Goal: Task Accomplishment & Management: Manage account settings

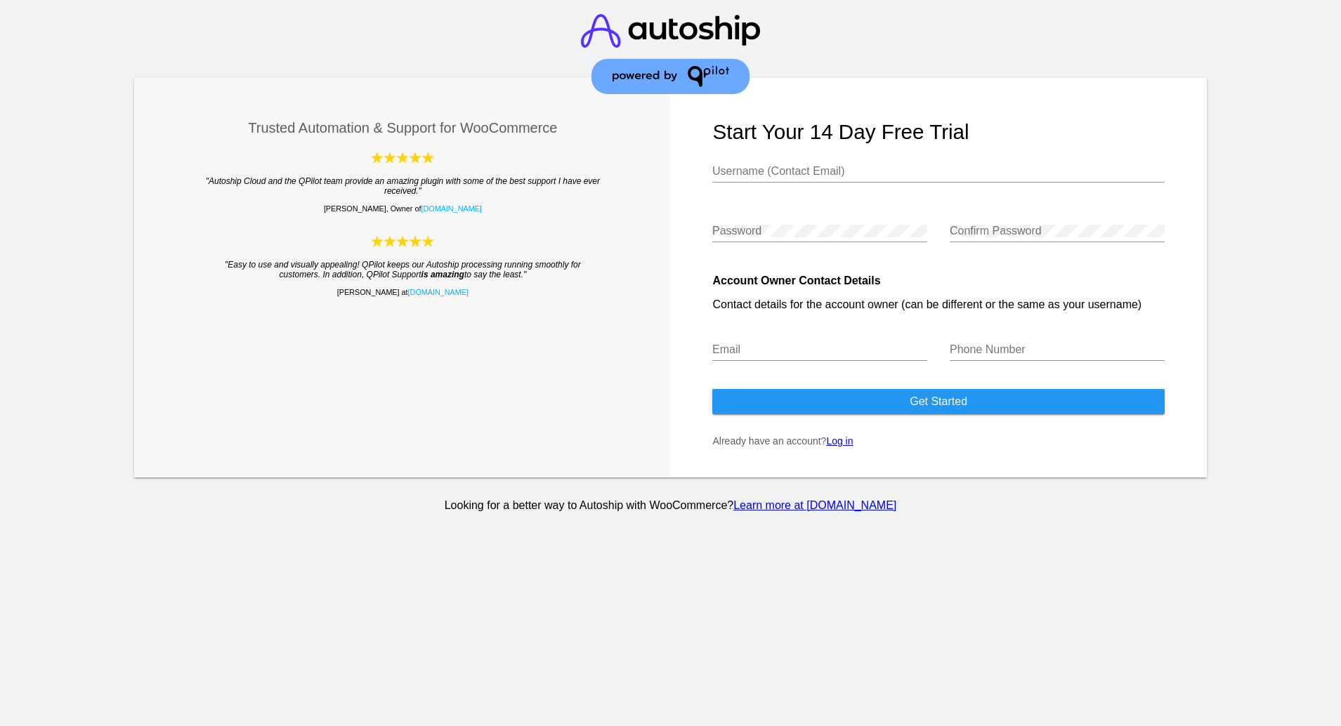
click at [644, 32] on img at bounding box center [670, 54] width 179 height 108
click at [623, 32] on img at bounding box center [670, 54] width 179 height 108
click at [843, 435] on form "Start your 14 day free trial Username (Contact Email) Password Confirm Password…" at bounding box center [938, 278] width 536 height 400
click at [843, 444] on link "Log in" at bounding box center [839, 440] width 27 height 11
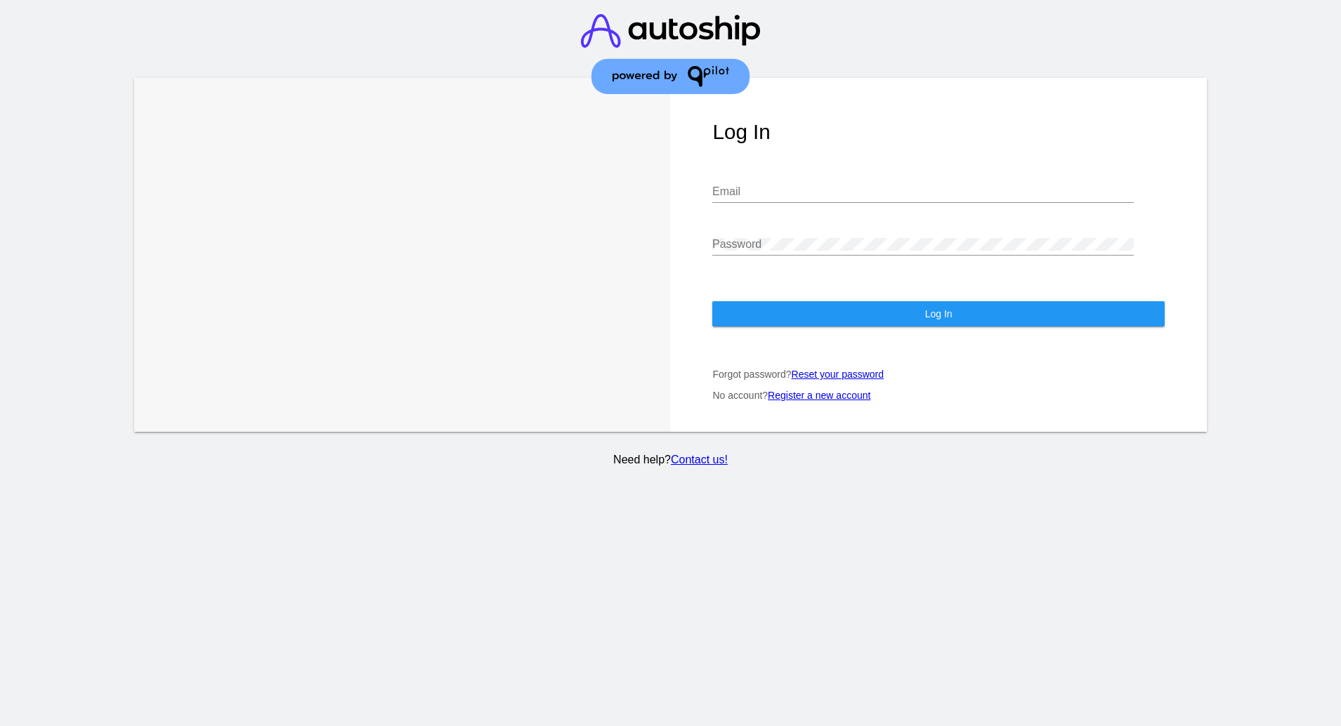
click at [803, 190] on div "Email" at bounding box center [922, 194] width 421 height 46
click at [796, 185] on input "Email" at bounding box center [922, 191] width 421 height 13
type input "[EMAIL_ADDRESS][DOMAIN_NAME]"
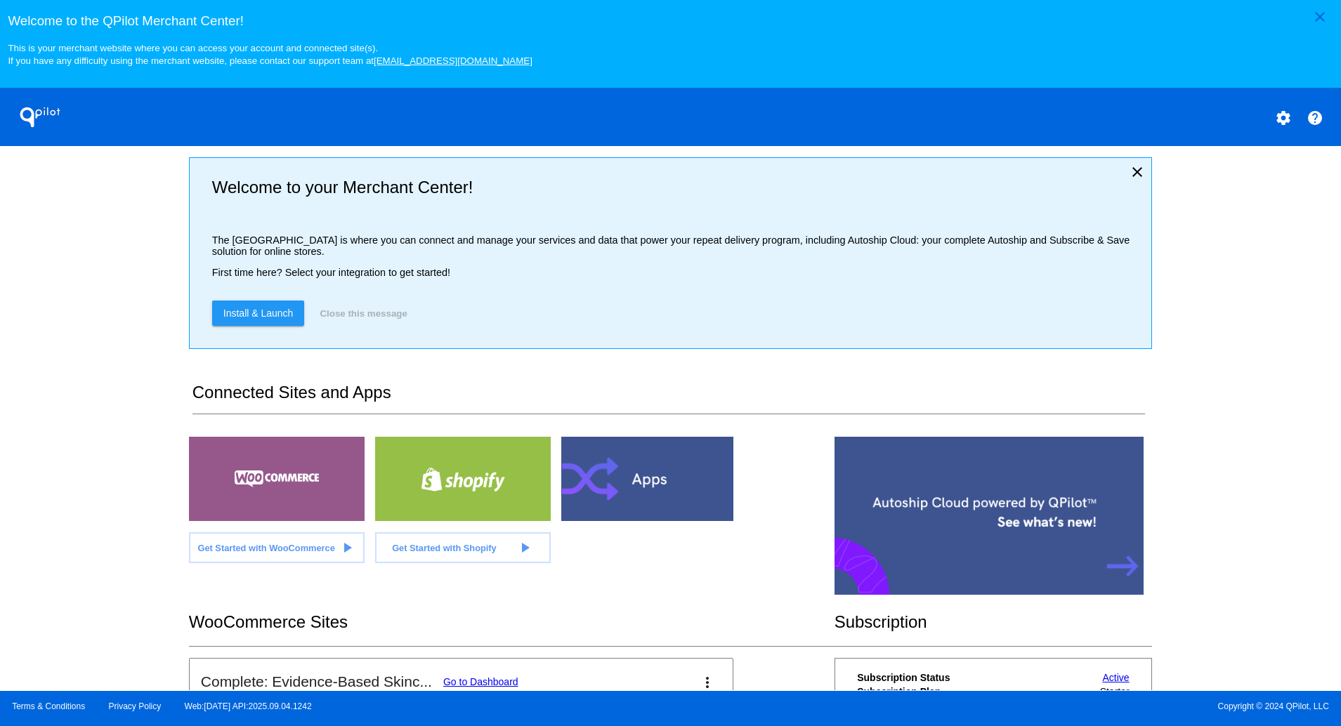
click at [312, 489] on div at bounding box center [277, 479] width 176 height 84
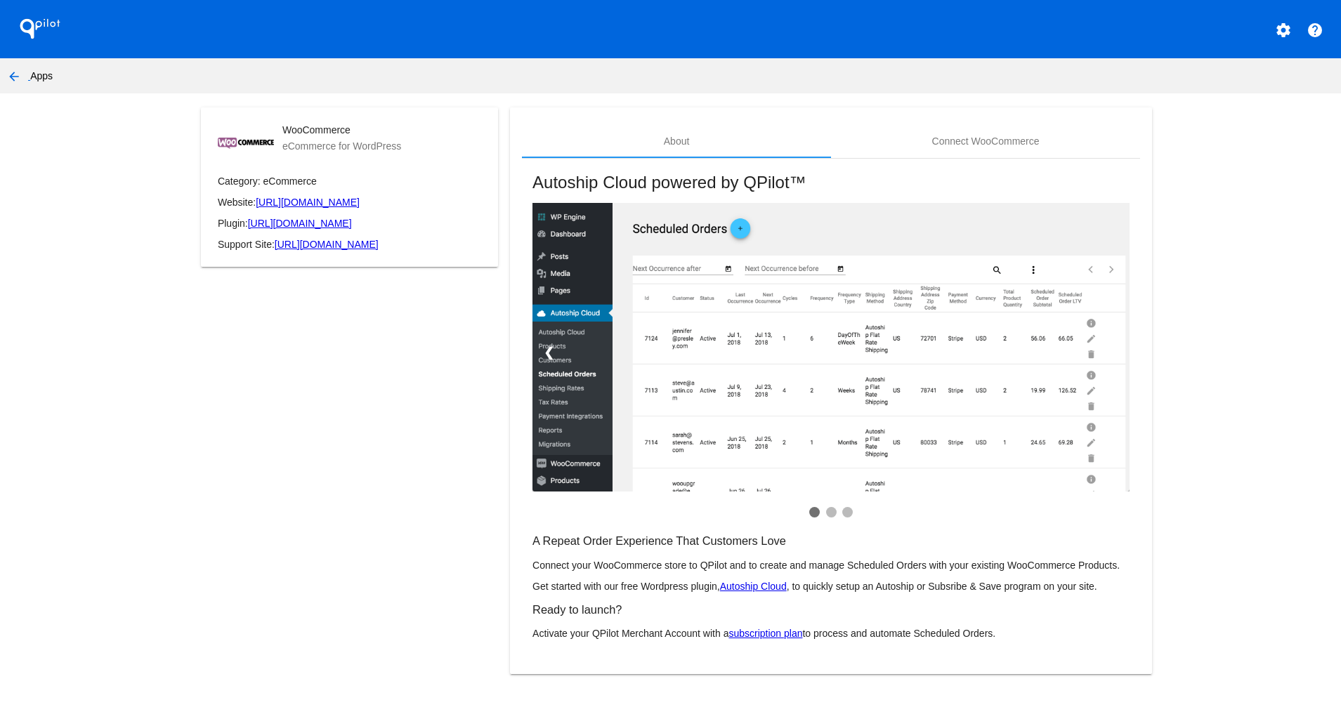
click at [754, 584] on link "Autoship Cloud" at bounding box center [753, 586] width 67 height 11
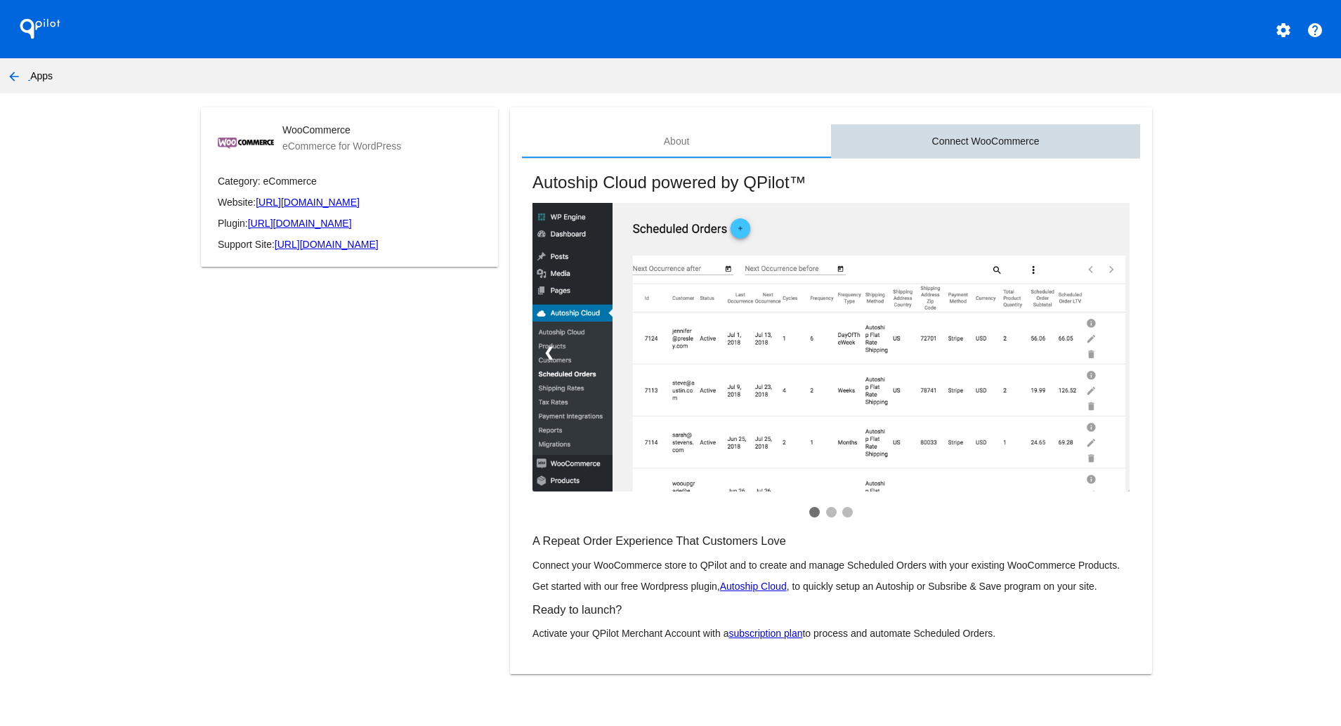
click at [1001, 136] on div "Connect WooCommerce" at bounding box center [985, 141] width 107 height 11
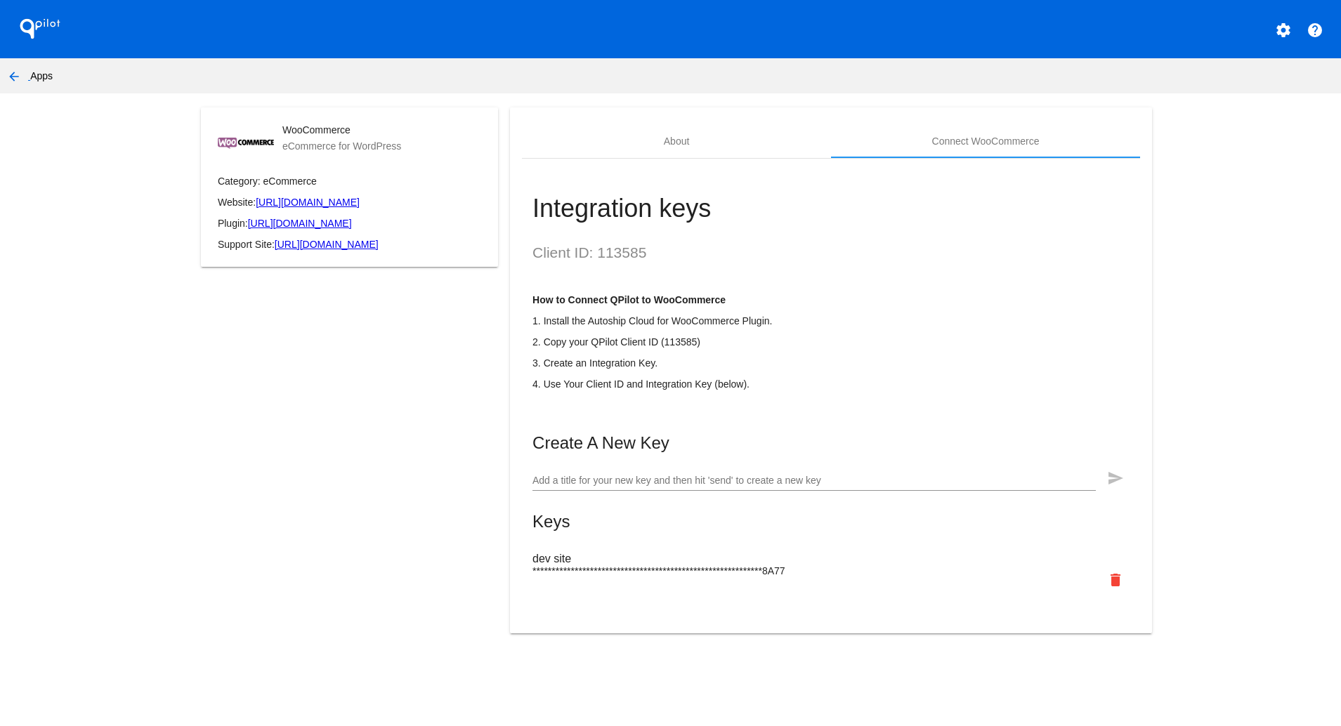
click at [772, 487] on input "Add a title for your new key and then hit 'send' to create a new key" at bounding box center [813, 480] width 563 height 11
click at [923, 453] on mat-card-title "Create A New Key" at bounding box center [830, 443] width 597 height 20
click at [909, 445] on mat-card-content "Client ID: 113585 How to Connect QPilot to WooCommerce 1. Install the Autoship …" at bounding box center [830, 421] width 597 height 354
click at [879, 478] on div "**********" at bounding box center [830, 515] width 597 height 165
click at [851, 487] on input "Add a title for your new key and then hit 'send' to create a new key" at bounding box center [813, 480] width 563 height 11
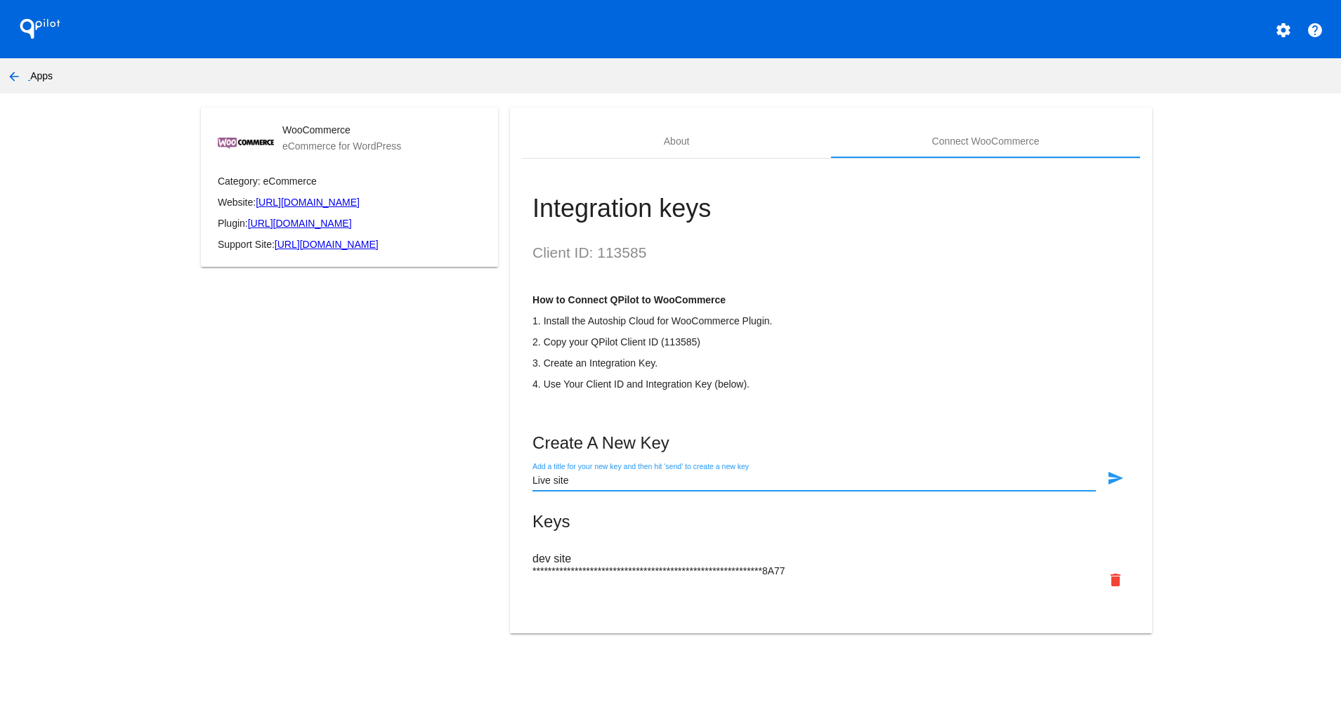
type input "Live site"
click at [1114, 487] on mat-icon "send" at bounding box center [1115, 478] width 17 height 17
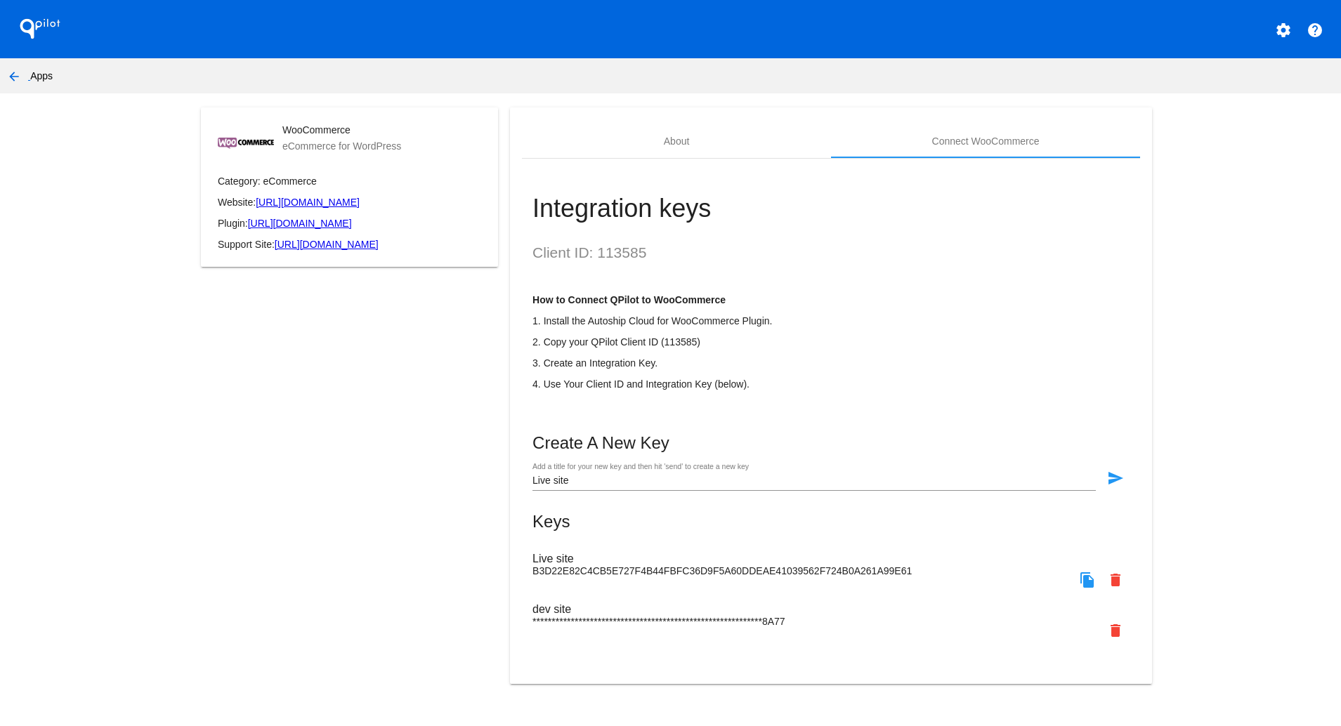
click at [843, 565] on h3 "Live site" at bounding box center [830, 559] width 597 height 13
click at [834, 577] on span "B3D22E82C4CB5E727F4B44FBFC36D9F5A60DDEAE41039562F724B0A261A99E61" at bounding box center [721, 570] width 379 height 11
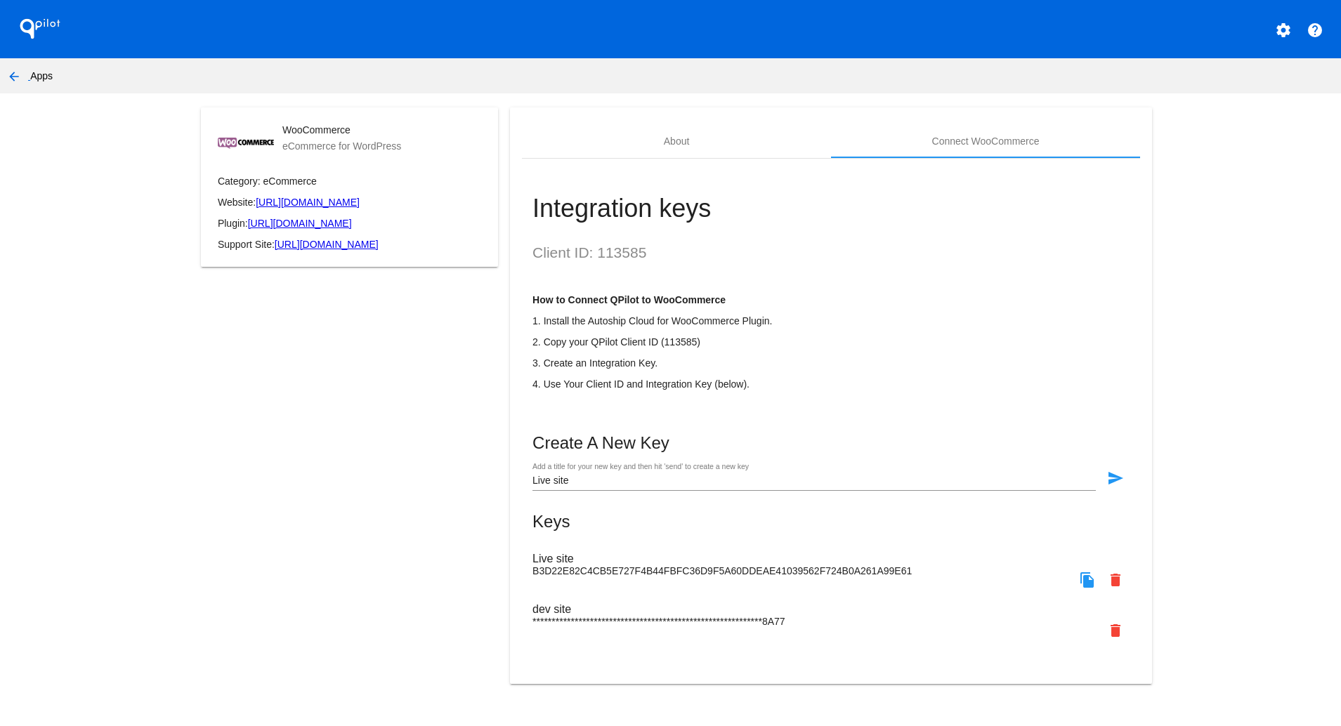
click at [887, 577] on span "B3D22E82C4CB5E727F4B44FBFC36D9F5A60DDEAE41039562F724B0A261A99E61" at bounding box center [721, 570] width 379 height 11
drag, startPoint x: 900, startPoint y: 586, endPoint x: 522, endPoint y: 459, distance: 398.4
click at [522, 459] on div "Integration keys Client ID: 113585 How to Connect QPilot to WooCommerce 1. Inst…" at bounding box center [831, 413] width 618 height 508
copy div "Create A New Key Add a title for your new key and then hit 'send' to create a n…"
click at [1220, 576] on app-my-account-apps-create "QPilot settings help arrow_back Apps WooCommerce eCommerce for WordPress Catego…" at bounding box center [670, 350] width 1341 height 701
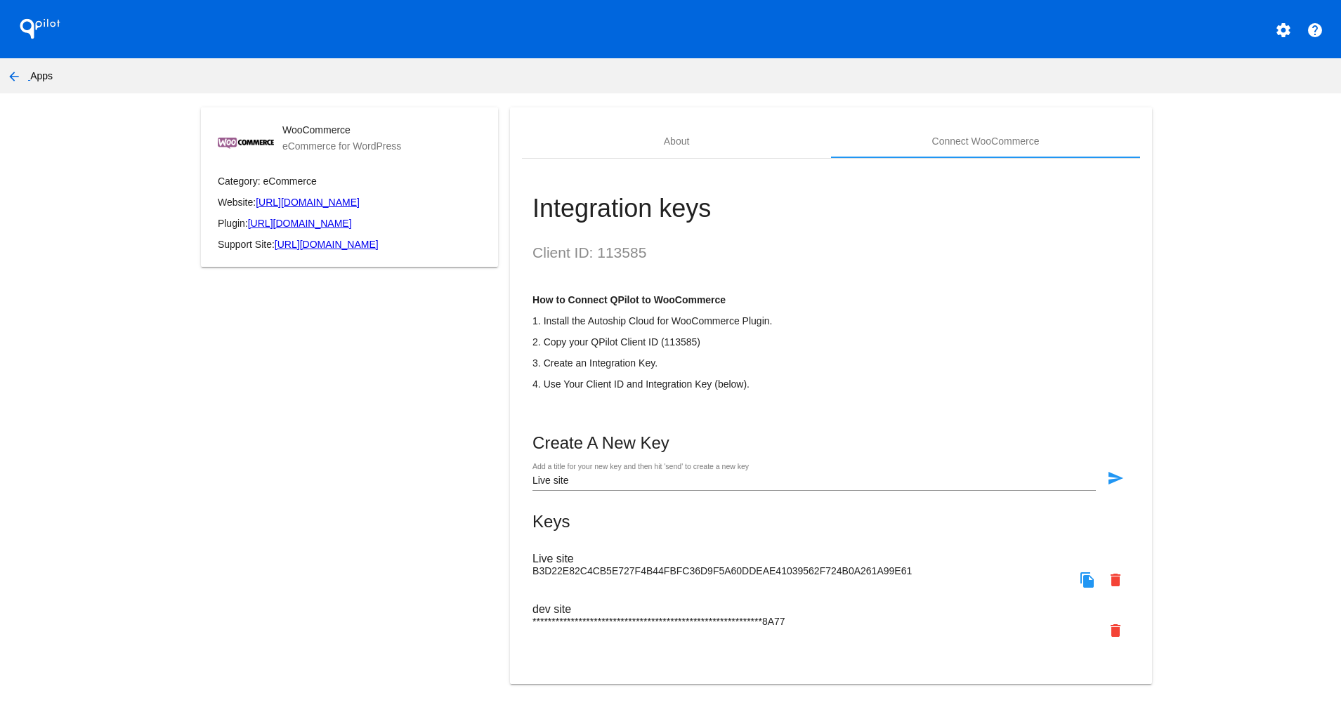
click at [1117, 487] on mat-icon "send" at bounding box center [1115, 478] width 17 height 17
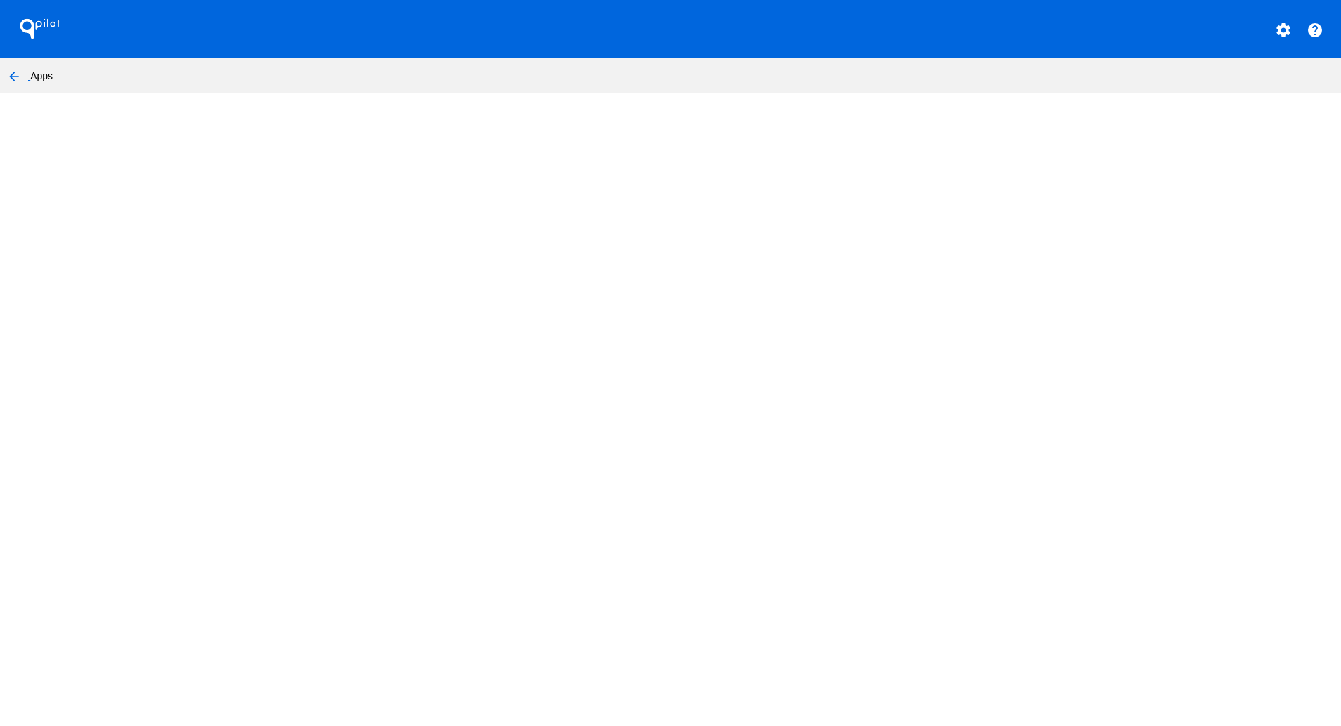
click at [11, 74] on mat-icon "arrow_back" at bounding box center [14, 76] width 17 height 17
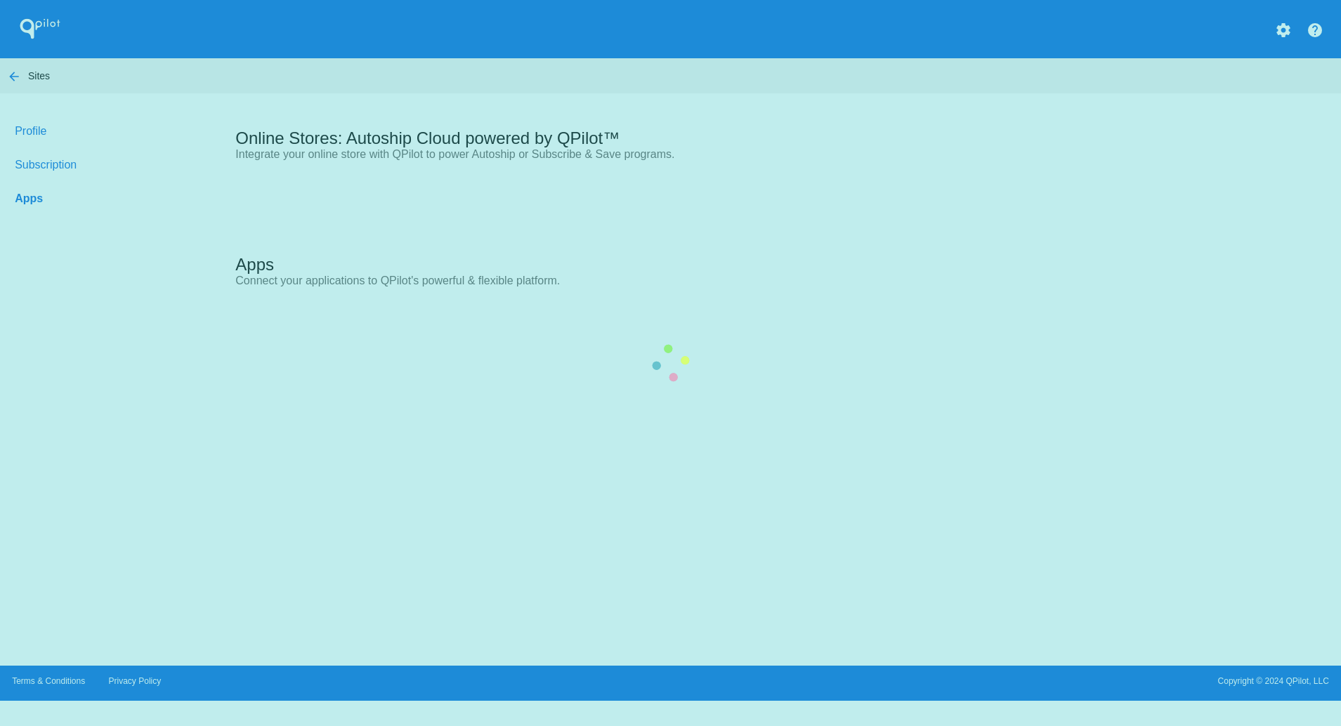
click at [471, 241] on div "Apps Connect your applications to QPilot's powerful & flexible platform." at bounding box center [614, 270] width 758 height 58
click at [545, 241] on div "Apps Connect your applications to QPilot's powerful & flexible platform." at bounding box center [614, 270] width 758 height 58
click at [770, 298] on div "Apps Connect your applications to QPilot's powerful & flexible platform." at bounding box center [614, 270] width 758 height 58
click at [768, 298] on div "Apps Connect your applications to QPilot's powerful & flexible platform." at bounding box center [614, 270] width 758 height 58
click at [379, 241] on div "Apps Connect your applications to QPilot's powerful & flexible platform." at bounding box center [614, 270] width 758 height 58
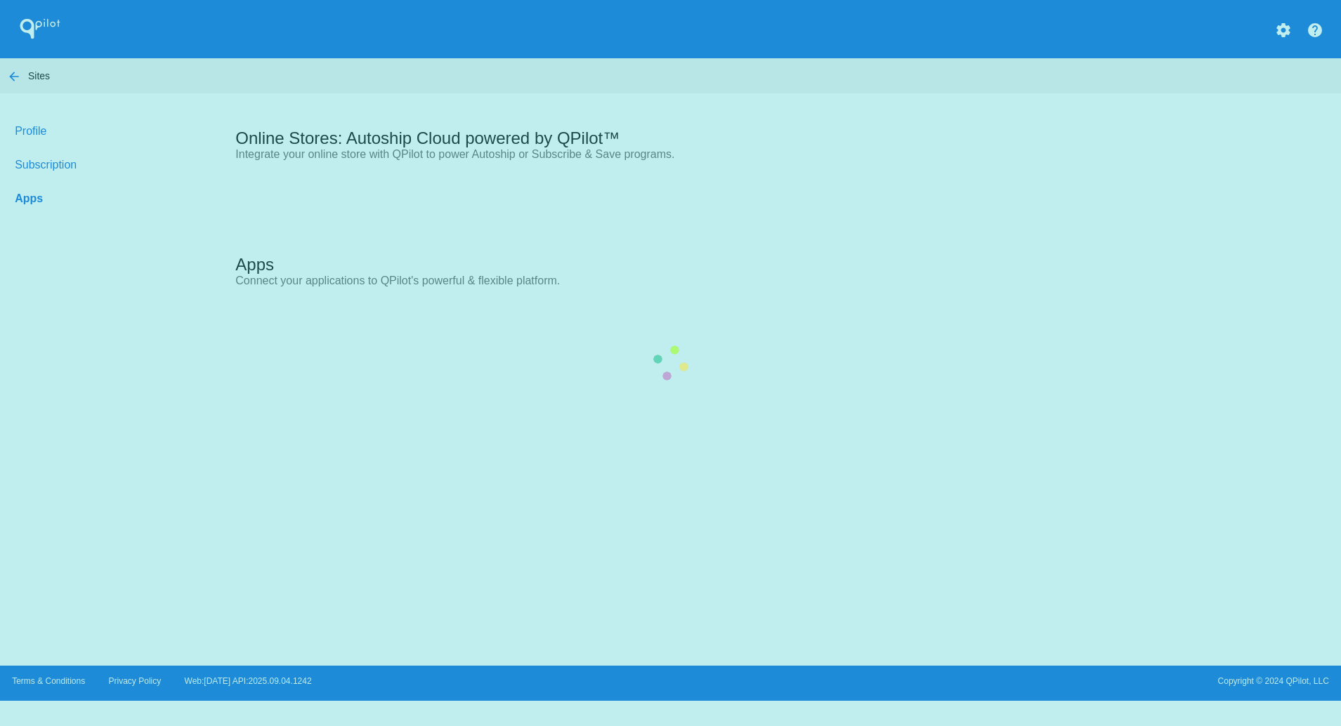
click at [452, 241] on div "Apps Connect your applications to QPilot's powerful & flexible platform." at bounding box center [614, 270] width 758 height 58
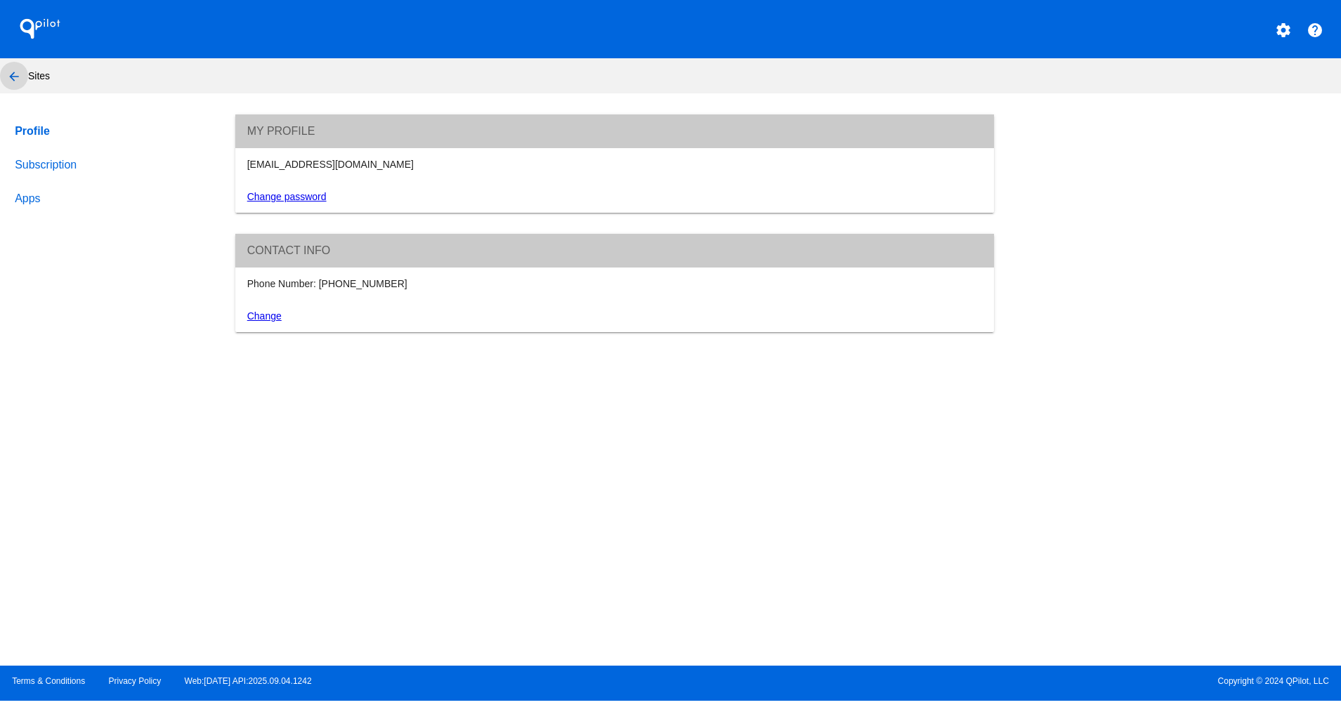
click at [13, 72] on mat-icon "arrow_back" at bounding box center [14, 76] width 17 height 17
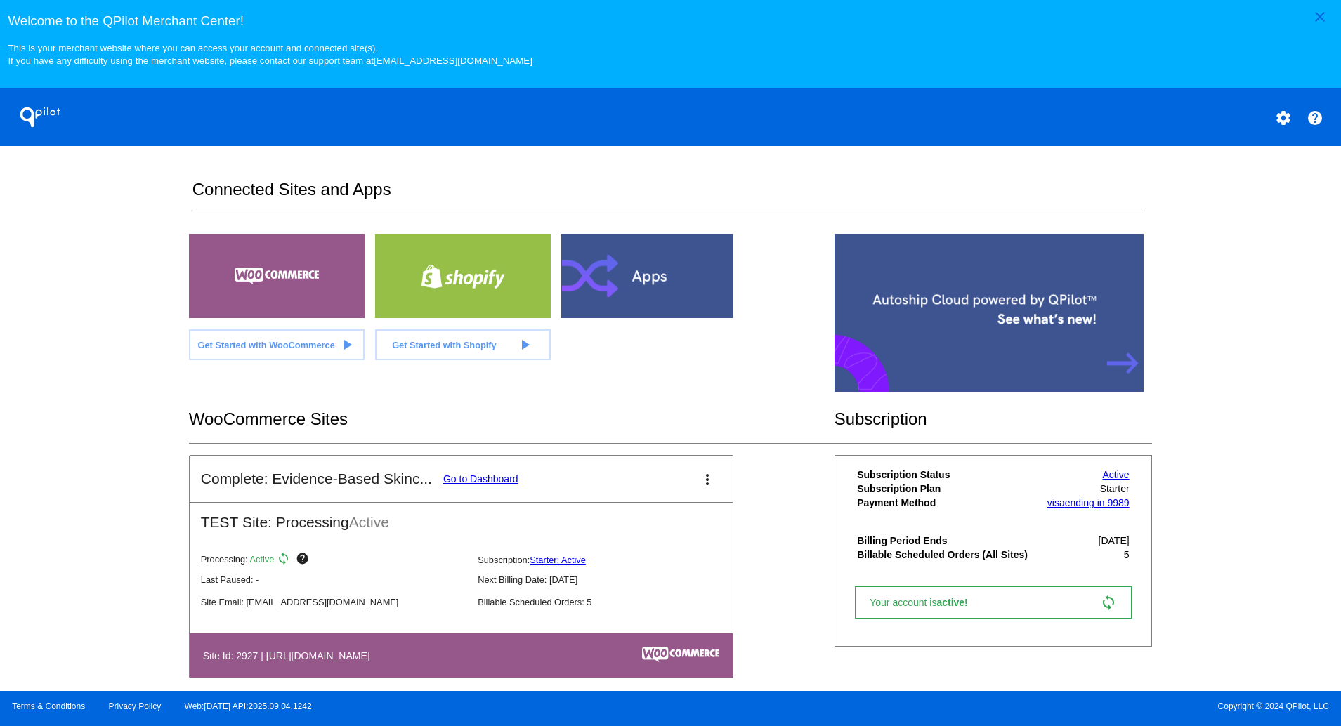
scroll to position [224, 0]
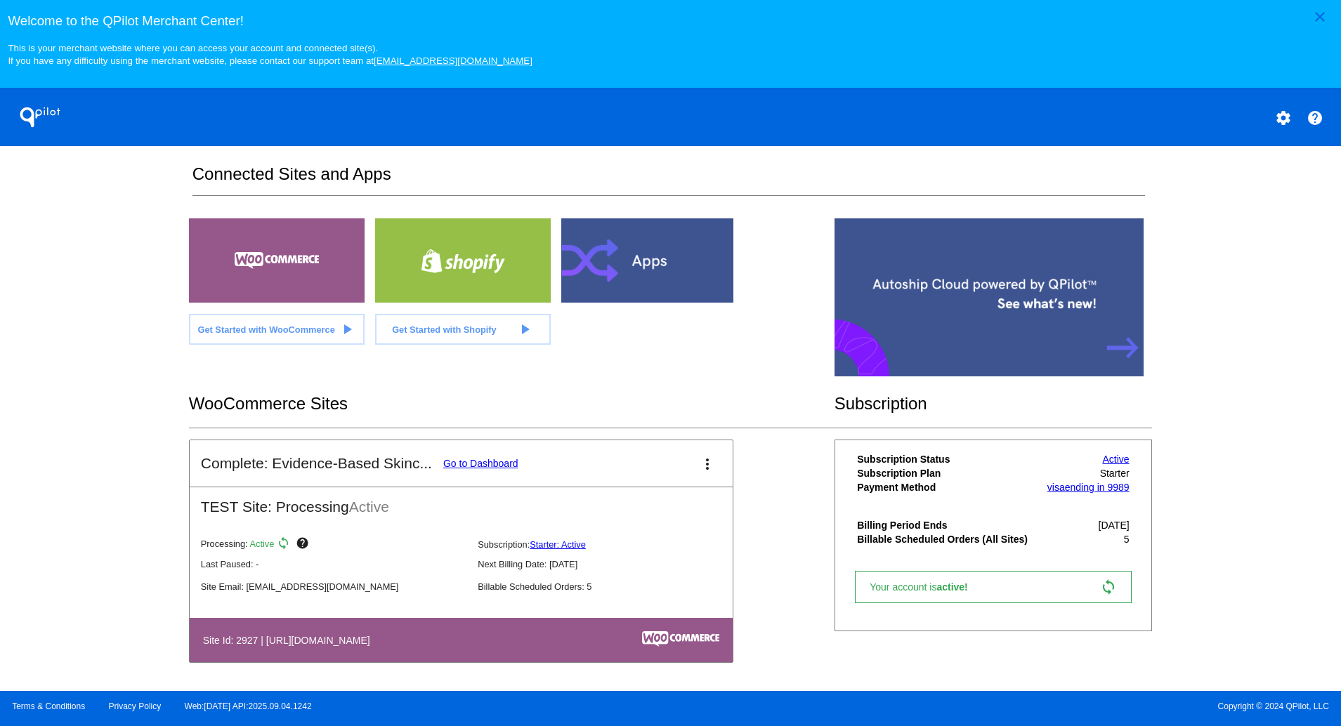
click at [282, 282] on div at bounding box center [277, 260] width 176 height 84
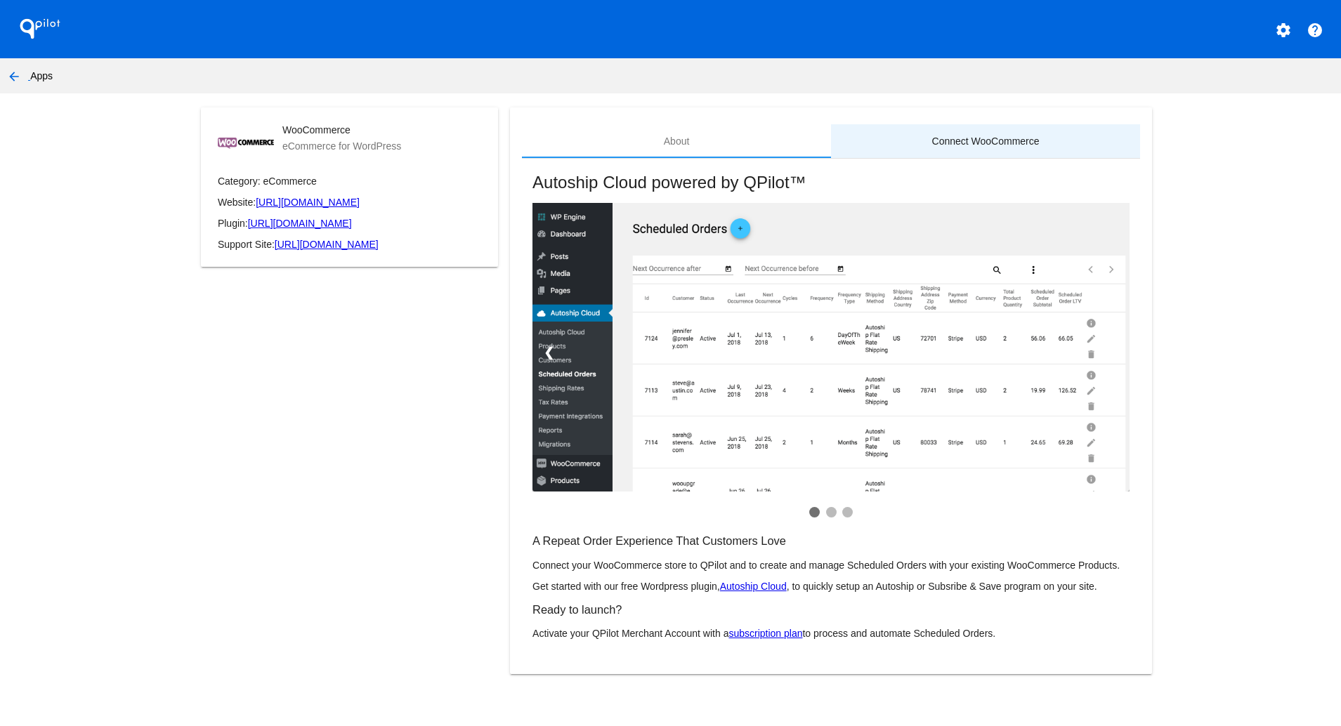
click at [964, 144] on div "Connect WooCommerce" at bounding box center [985, 141] width 107 height 11
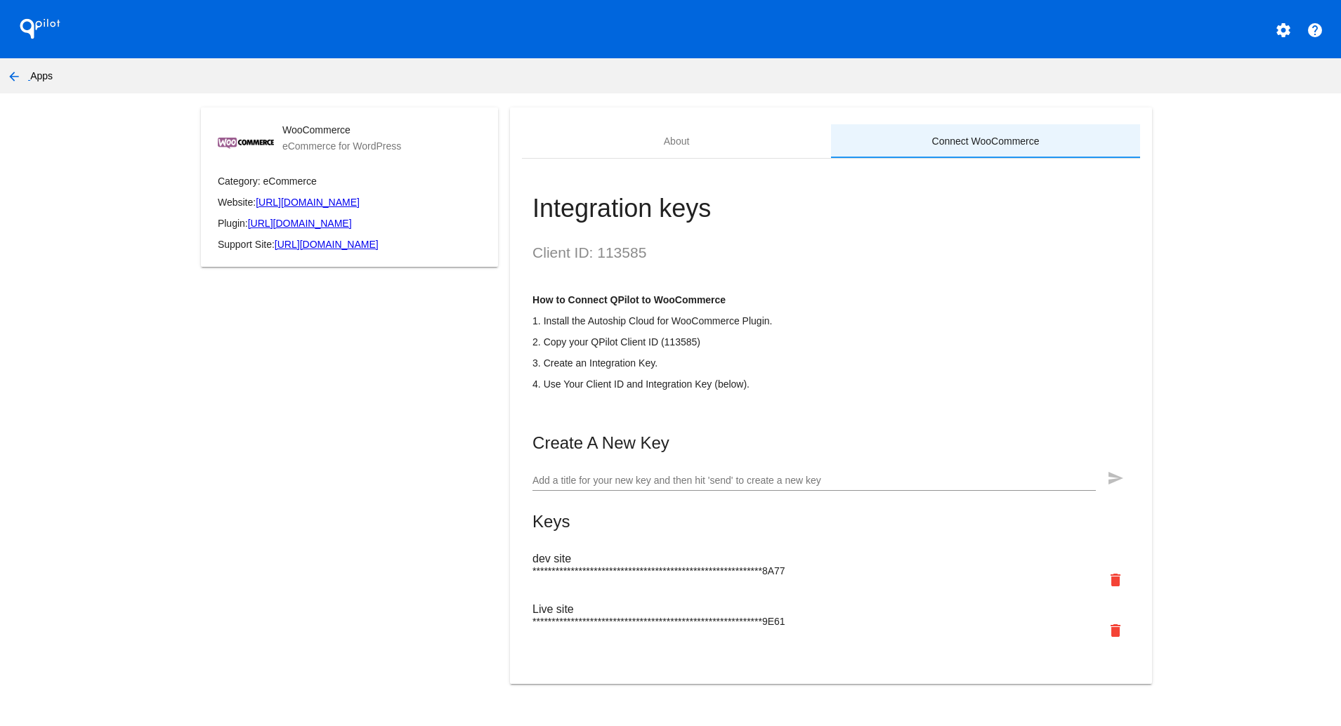
scroll to position [6, 0]
click at [1111, 639] on mat-icon "delete" at bounding box center [1115, 630] width 17 height 17
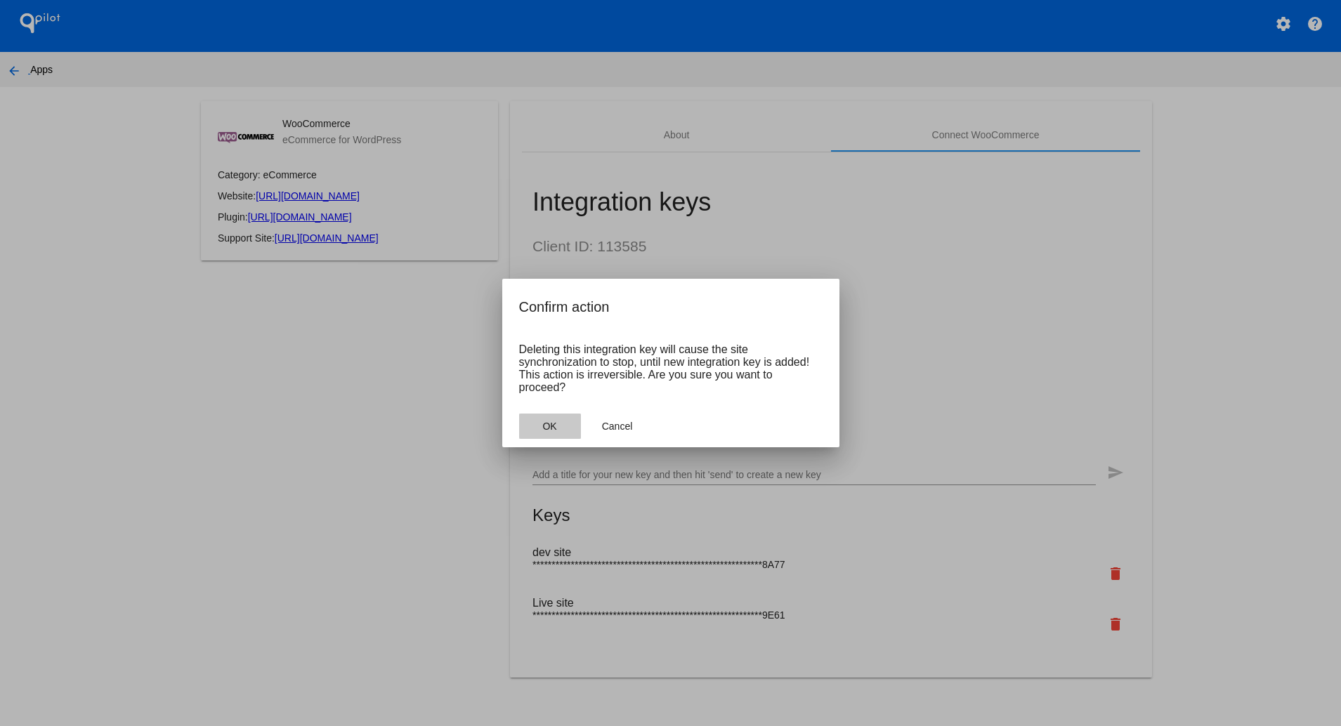
click at [530, 423] on button "OK" at bounding box center [550, 426] width 62 height 25
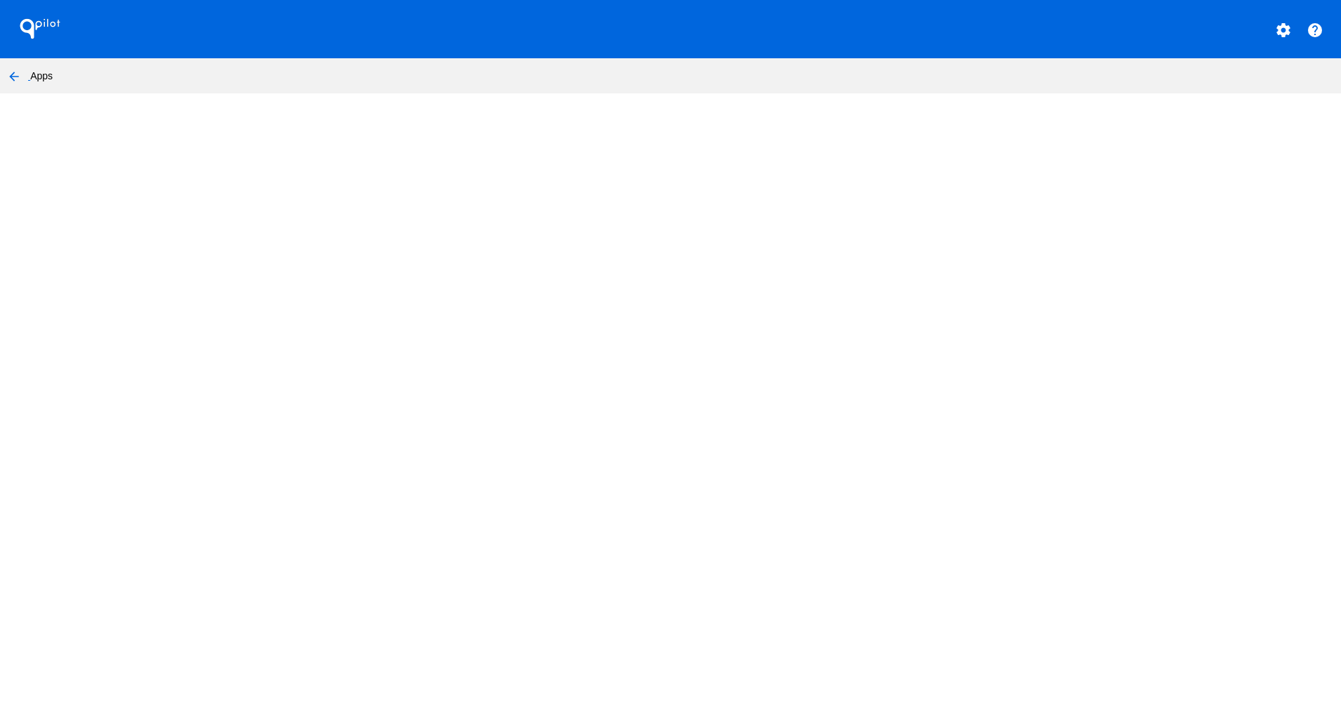
scroll to position [0, 0]
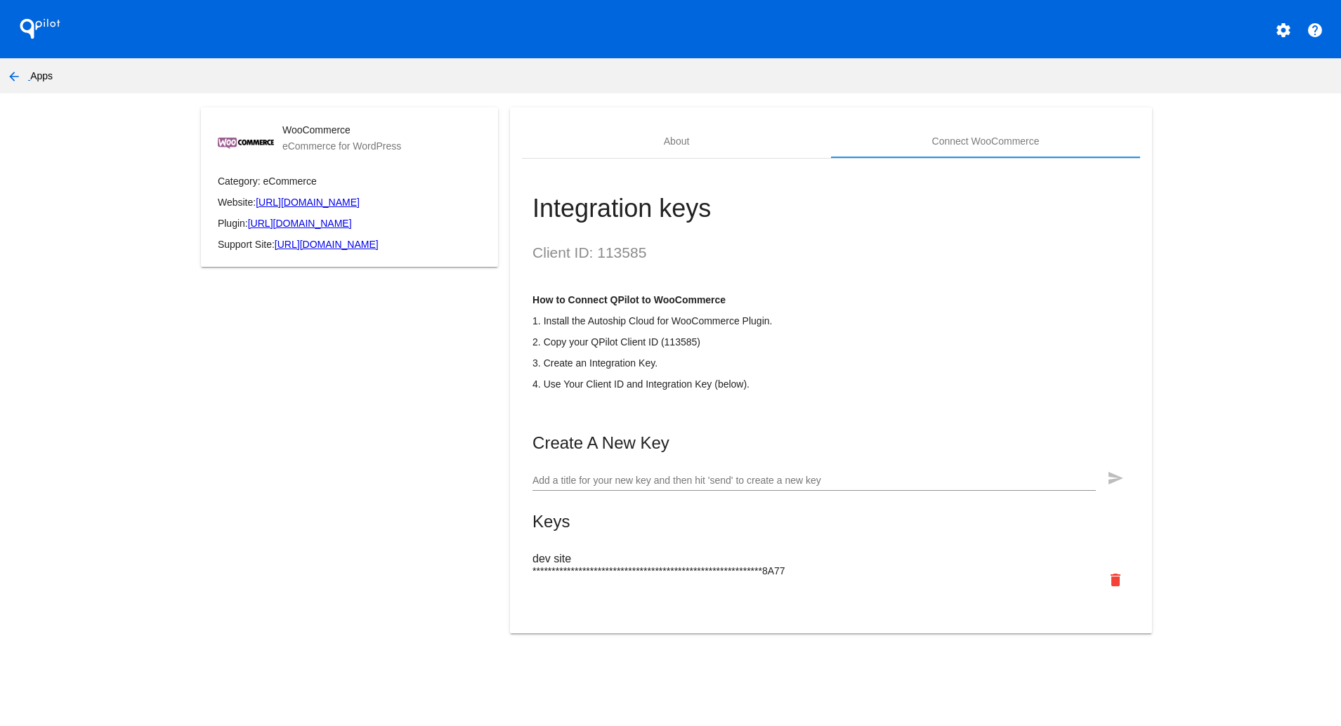
click at [652, 487] on input "Add a title for your new key and then hit 'send' to create a new key" at bounding box center [813, 480] width 563 height 11
type input "Live site"
click at [1114, 487] on mat-icon "send" at bounding box center [1115, 478] width 17 height 17
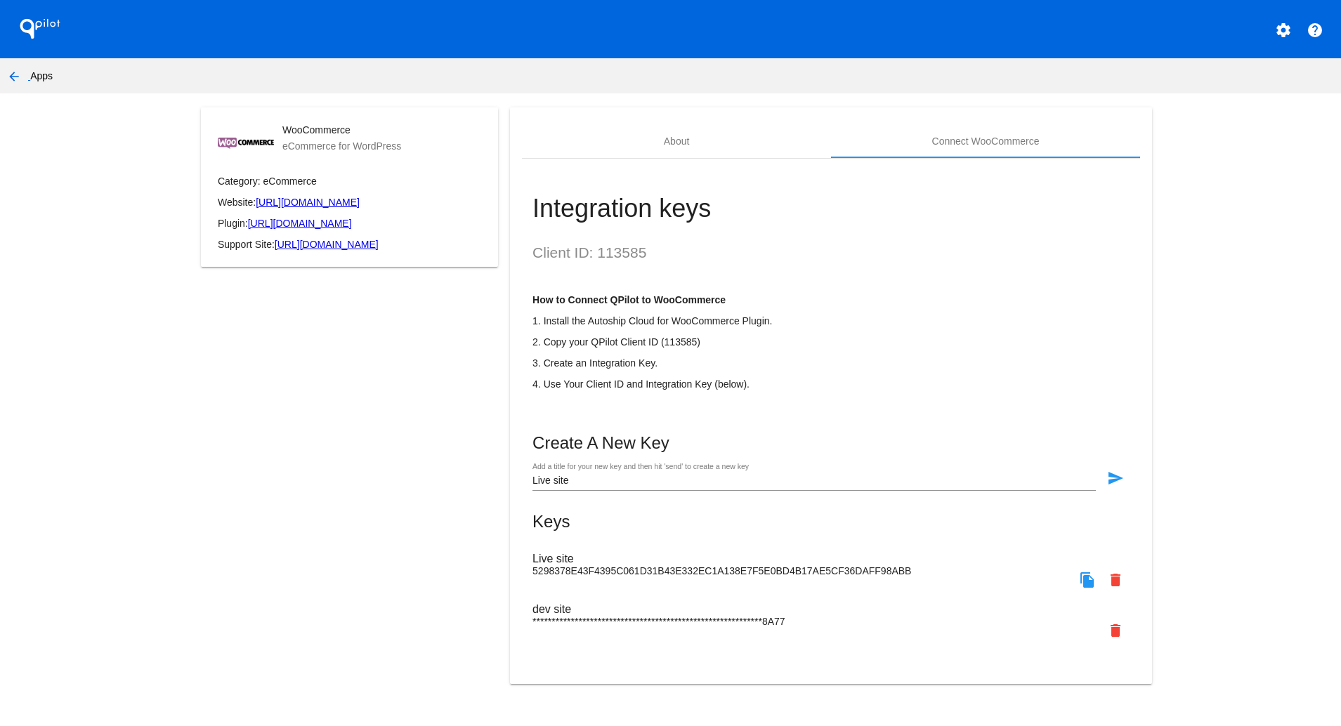
click at [1089, 588] on mat-icon "file_copy" at bounding box center [1087, 580] width 17 height 17
click at [1114, 487] on mat-icon "send" at bounding box center [1115, 478] width 17 height 17
click at [19, 75] on mat-icon "arrow_back" at bounding box center [14, 76] width 17 height 17
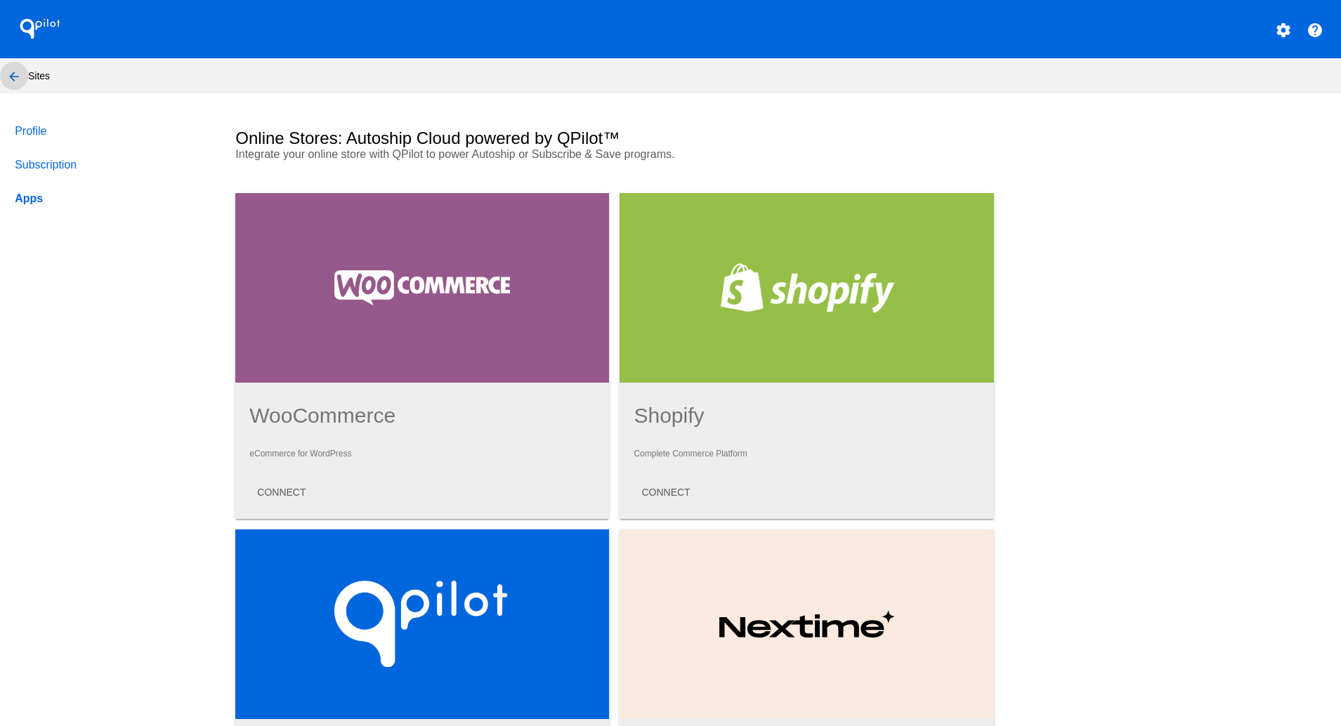
click at [11, 75] on mat-icon "arrow_back" at bounding box center [14, 76] width 17 height 17
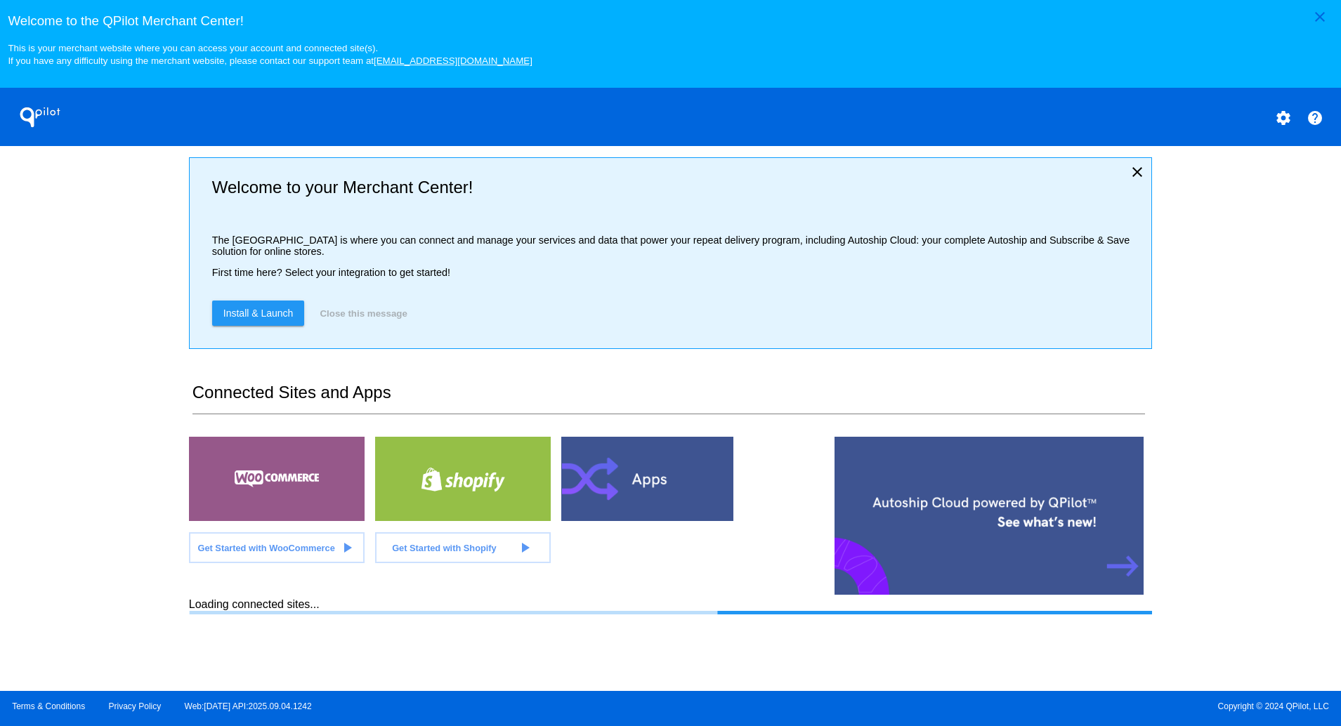
click at [86, 270] on div "close Welcome to the [GEOGRAPHIC_DATA]! This is your merchant website where you…" at bounding box center [670, 345] width 1341 height 691
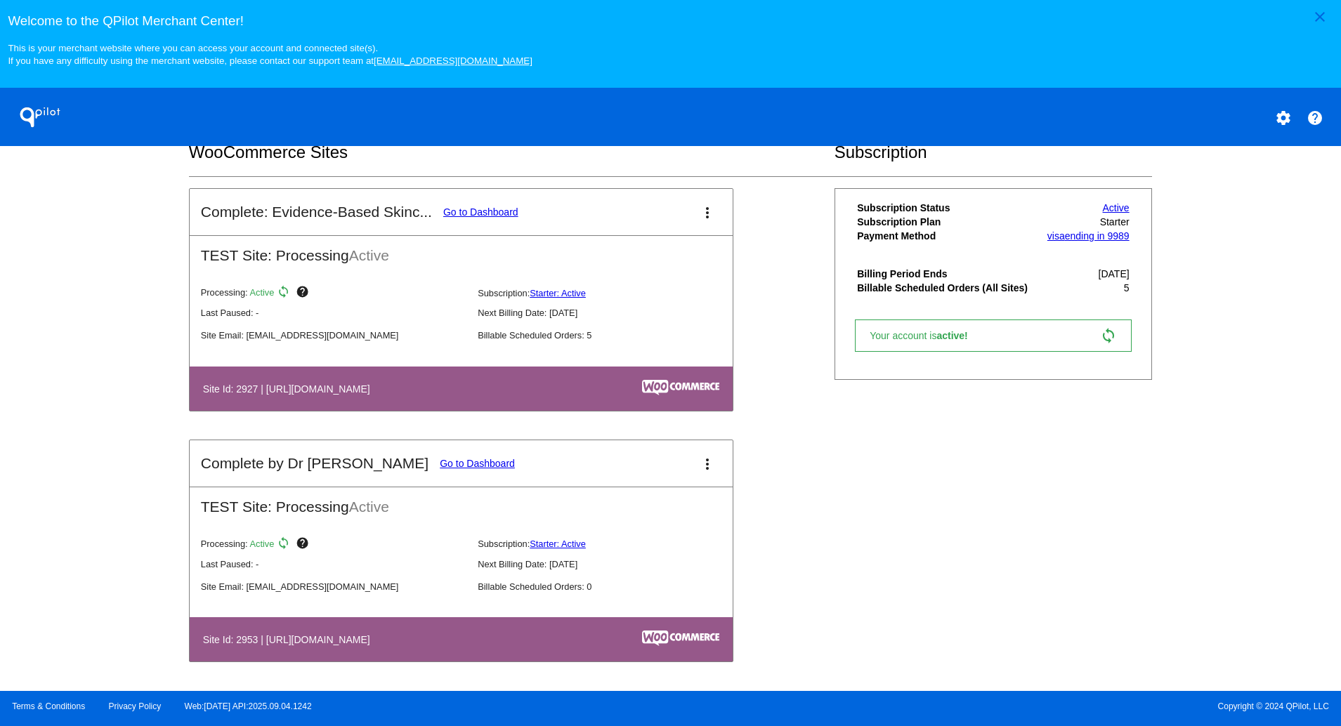
scroll to position [470, 0]
click at [711, 465] on mat-icon "more_vert" at bounding box center [707, 464] width 17 height 17
click at [680, 508] on link "edit edit" at bounding box center [656, 512] width 131 height 34
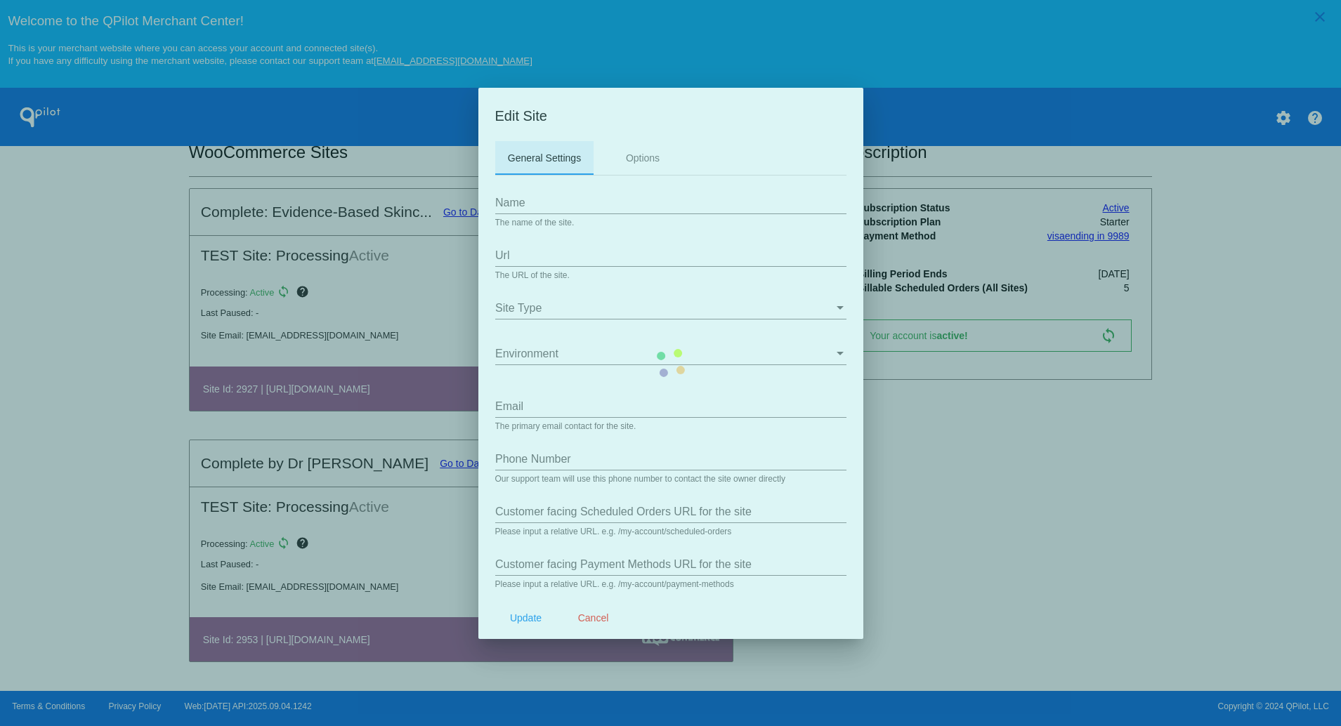
type input "Complete by Dr [PERSON_NAME]"
type input "[URL][DOMAIN_NAME]"
type input "[EMAIL_ADDRESS][DOMAIN_NAME]"
type input "/my-account/scheduled-orders/"
type input "/my-account/payment-methods/"
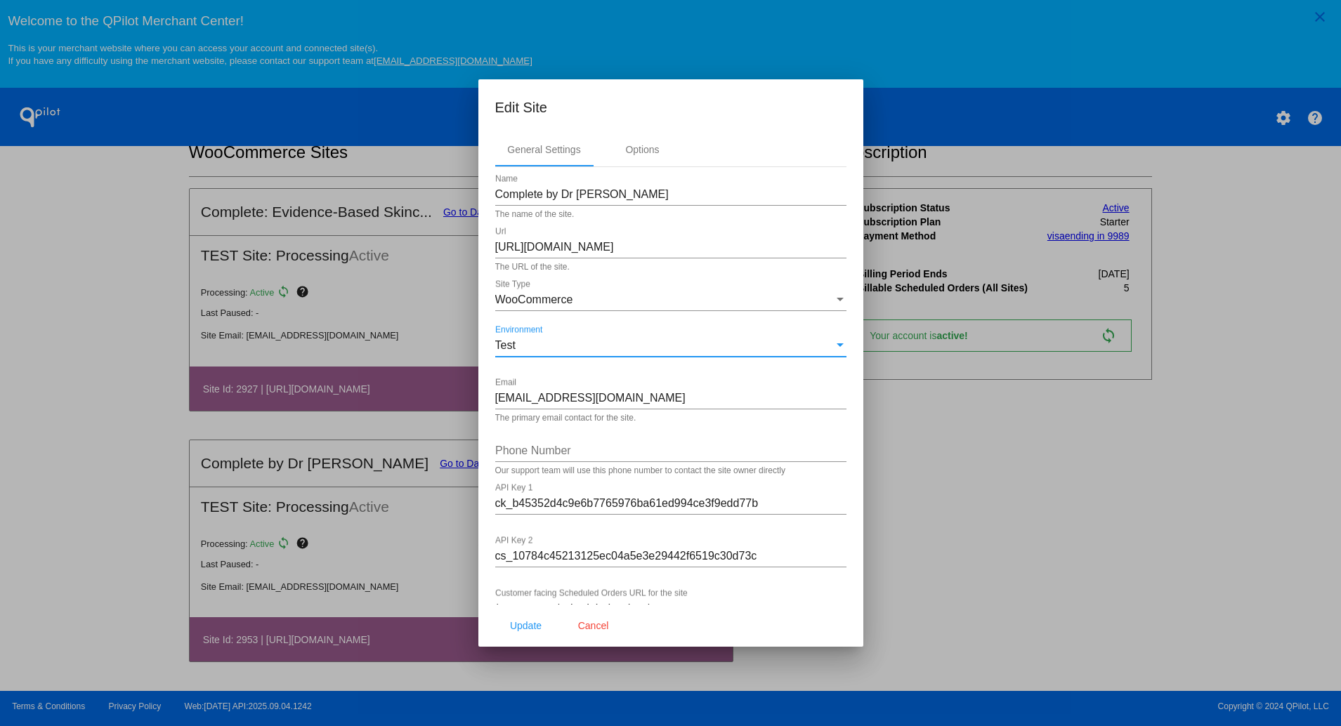
click at [625, 340] on div "Test" at bounding box center [664, 345] width 338 height 13
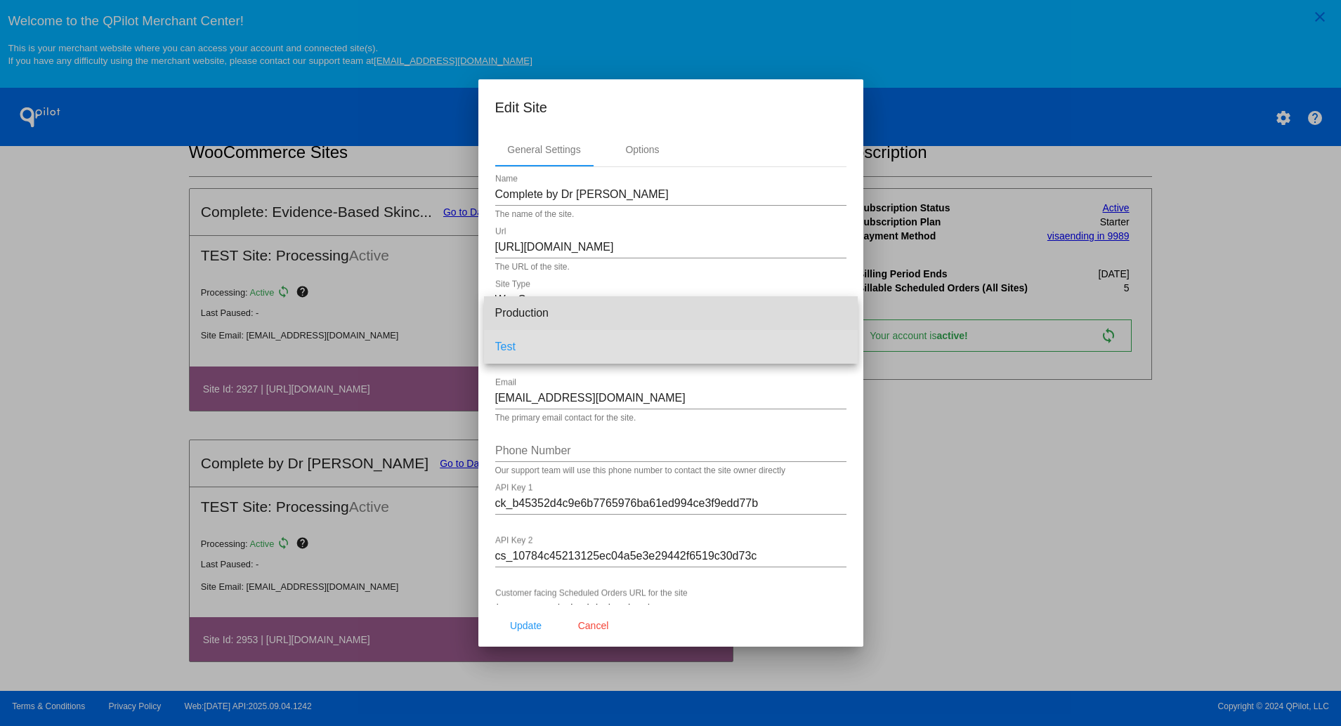
click at [596, 316] on span "Production" at bounding box center [670, 313] width 351 height 34
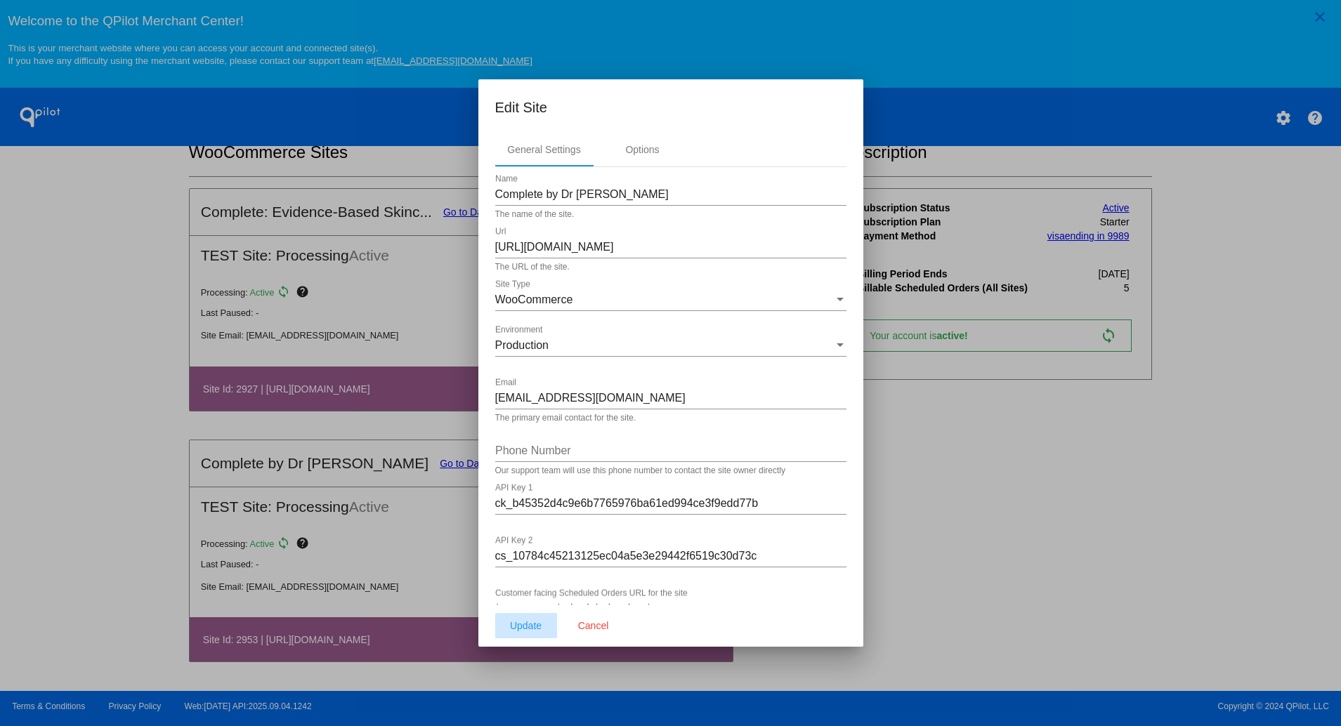
click at [523, 624] on span "Update" at bounding box center [526, 625] width 32 height 11
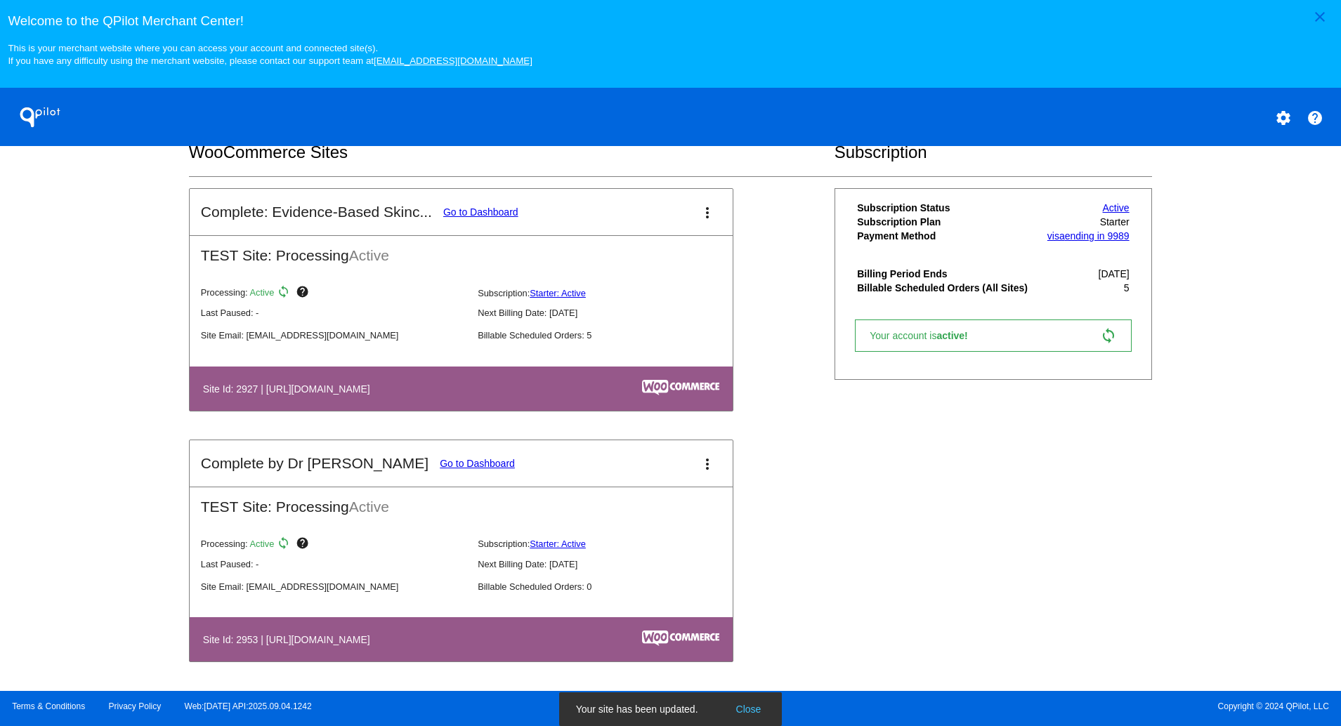
scroll to position [475, 0]
